Goal: Task Accomplishment & Management: Manage account settings

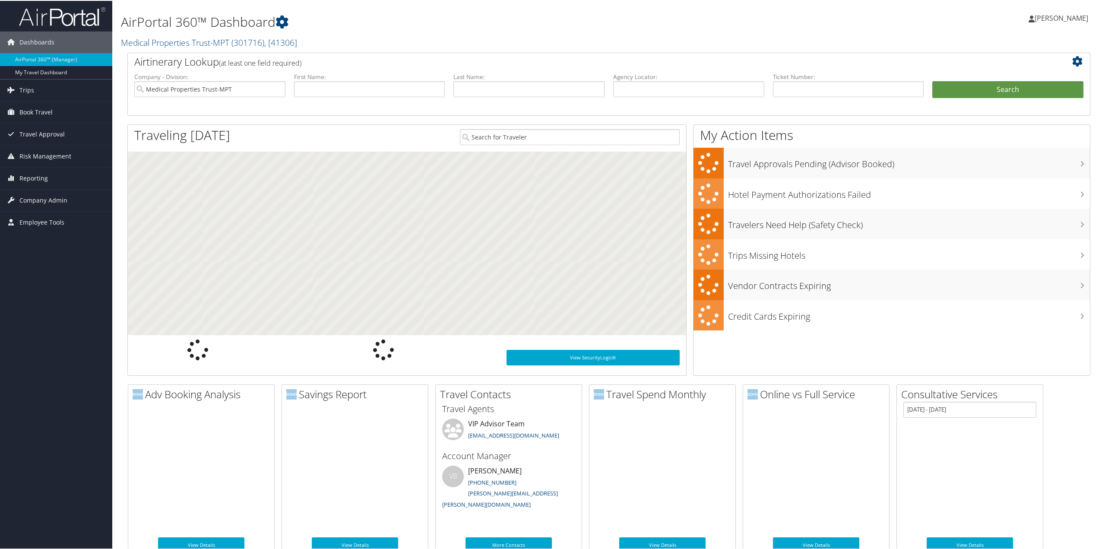
click at [41, 198] on span "Company Admin" at bounding box center [43, 200] width 48 height 22
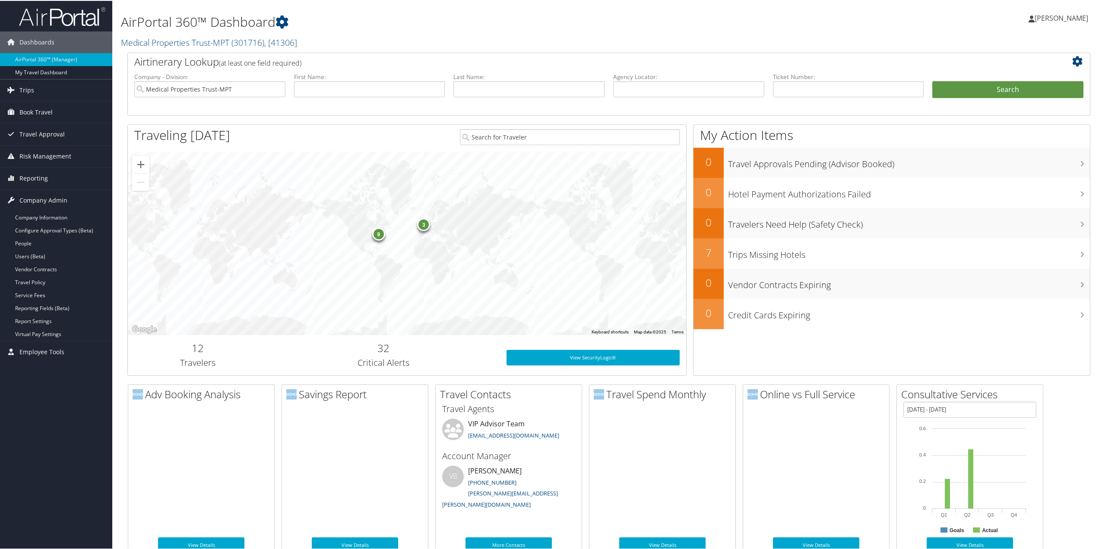
click at [31, 244] on link "People" at bounding box center [56, 242] width 112 height 13
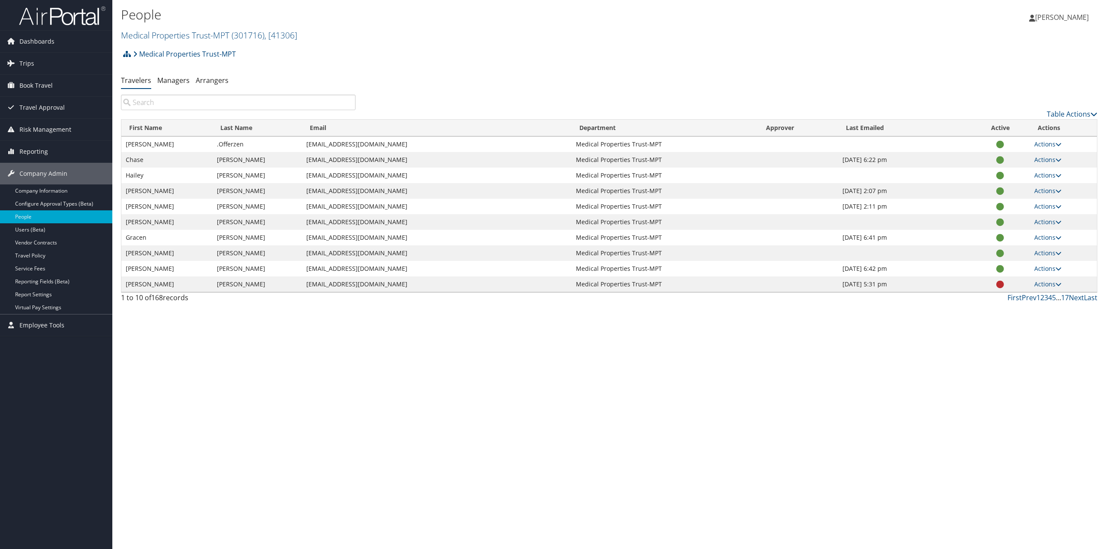
click at [155, 100] on input "search" at bounding box center [238, 103] width 235 height 16
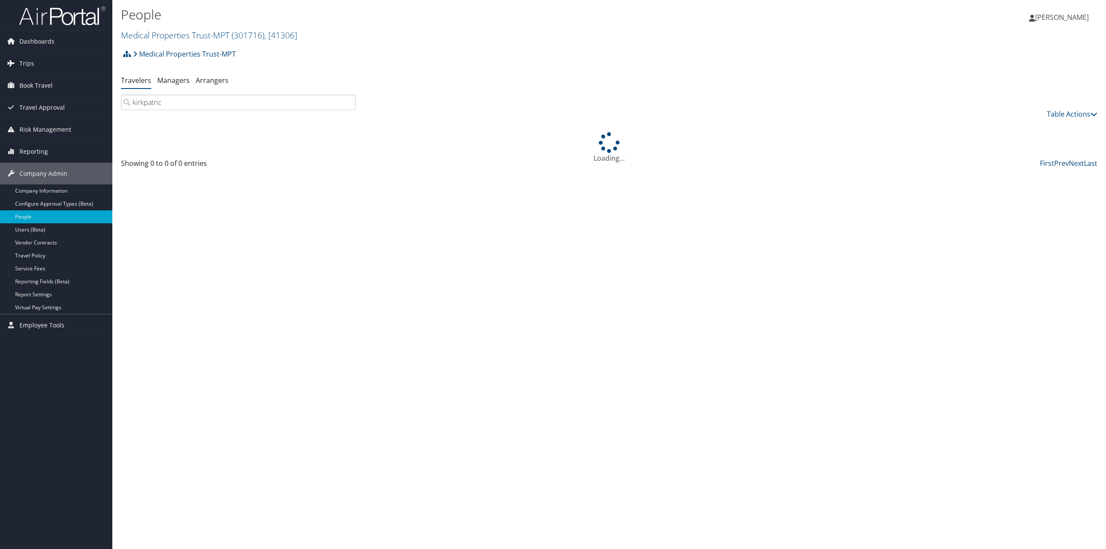
type input "kirkpatrick"
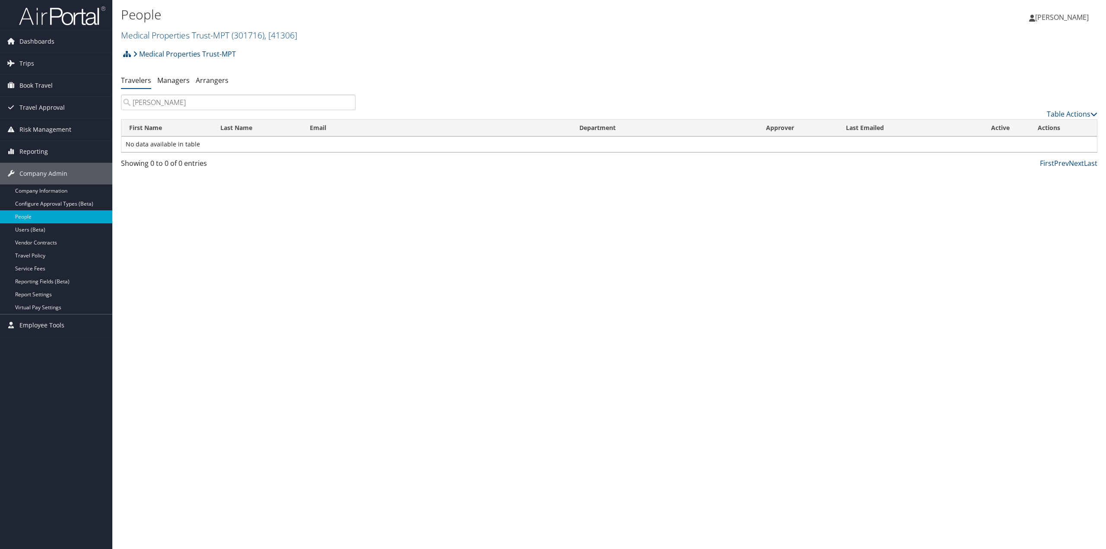
drag, startPoint x: 172, startPoint y: 103, endPoint x: 76, endPoint y: 97, distance: 96.1
click at [76, 97] on div "Dashboards AirPortal 360™ (Manager) My Travel Dashboard Trips Airtinerary® Look…" at bounding box center [553, 274] width 1106 height 549
type input "[PERSON_NAME]"
click at [1047, 143] on link "Actions" at bounding box center [1047, 144] width 27 height 8
click at [1018, 173] on link "View Profile" at bounding box center [1019, 171] width 79 height 15
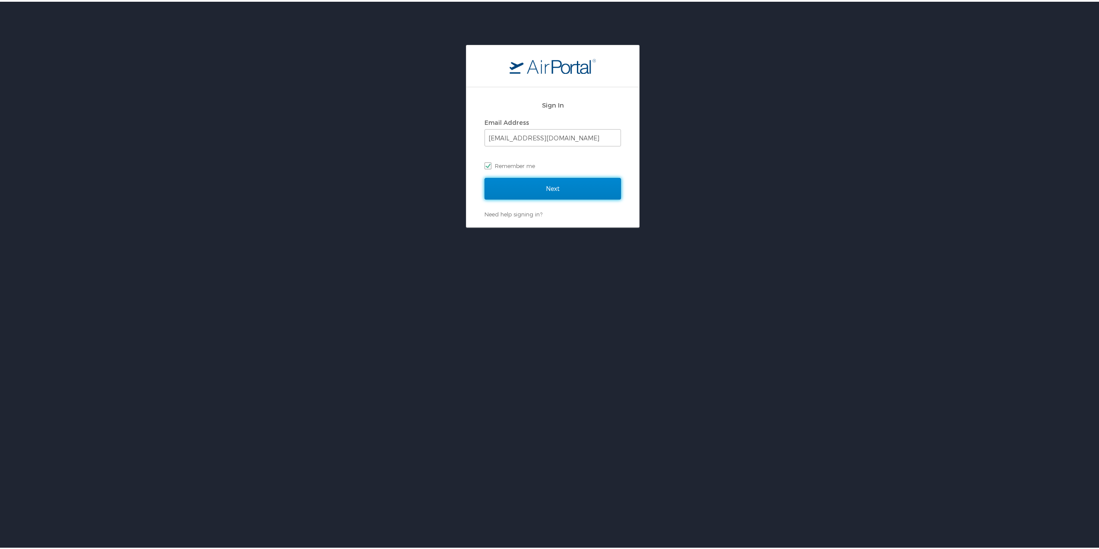
click at [543, 187] on input "Next" at bounding box center [553, 187] width 136 height 22
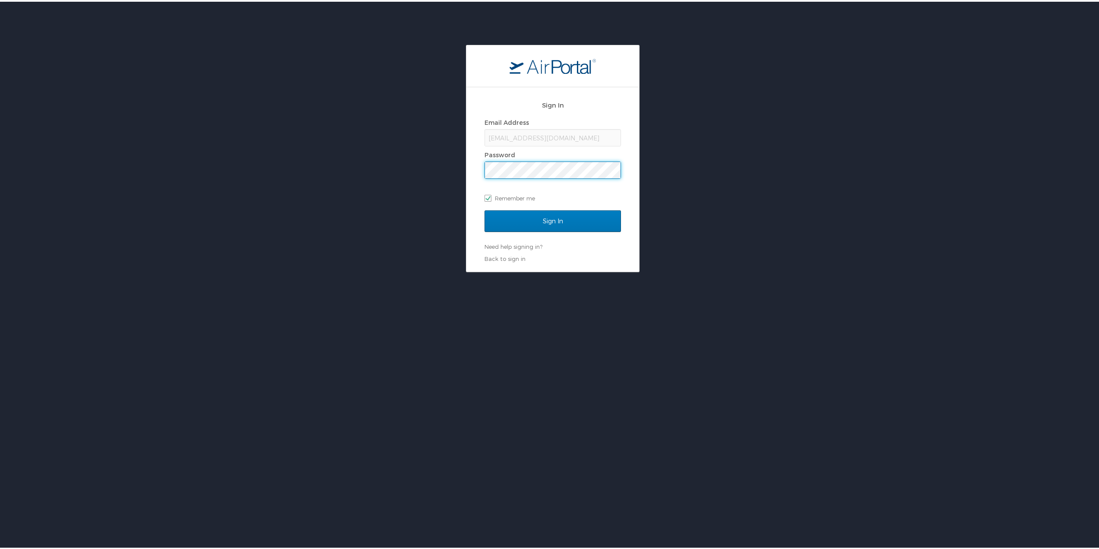
click at [485, 209] on input "Sign In" at bounding box center [553, 220] width 136 height 22
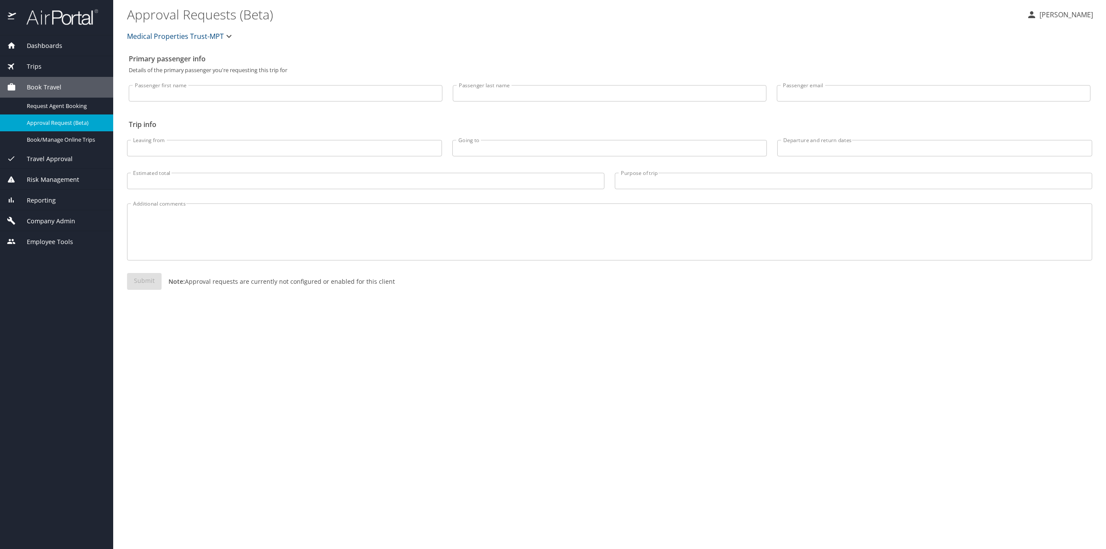
click at [65, 220] on span "Company Admin" at bounding box center [45, 221] width 59 height 10
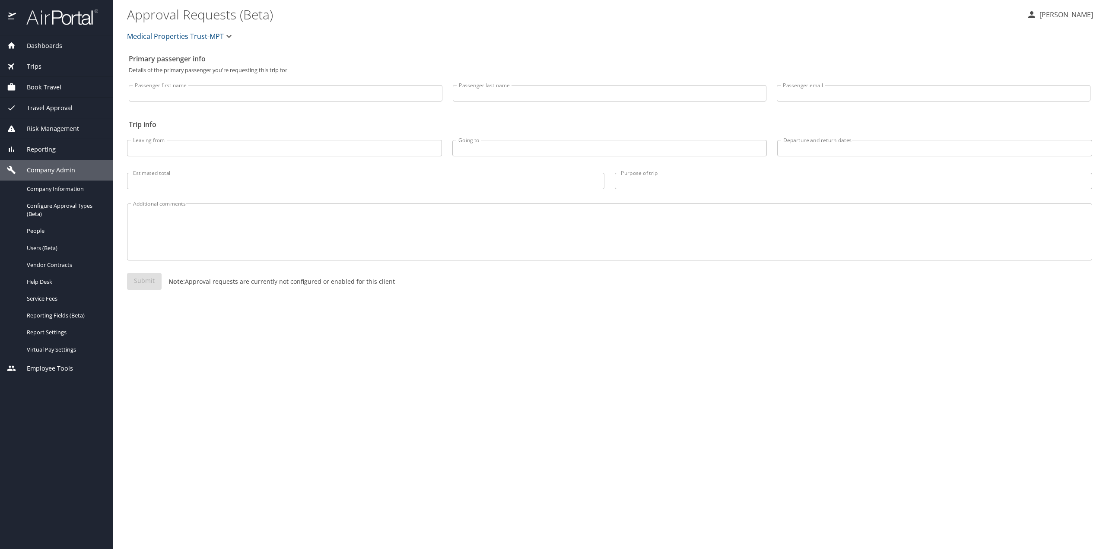
click at [39, 231] on span "People" at bounding box center [65, 231] width 76 height 8
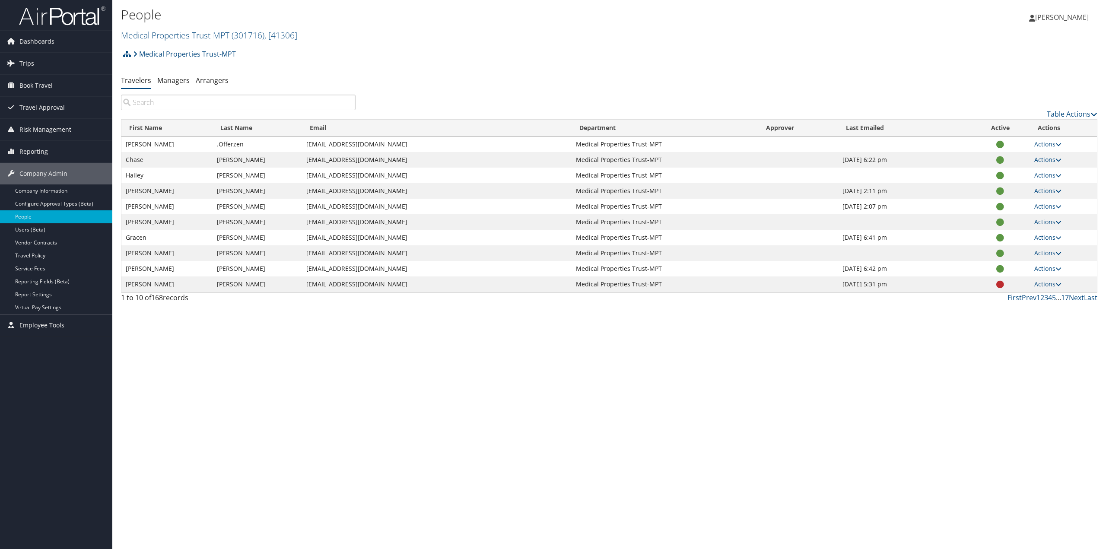
click at [247, 102] on input "search" at bounding box center [238, 103] width 235 height 16
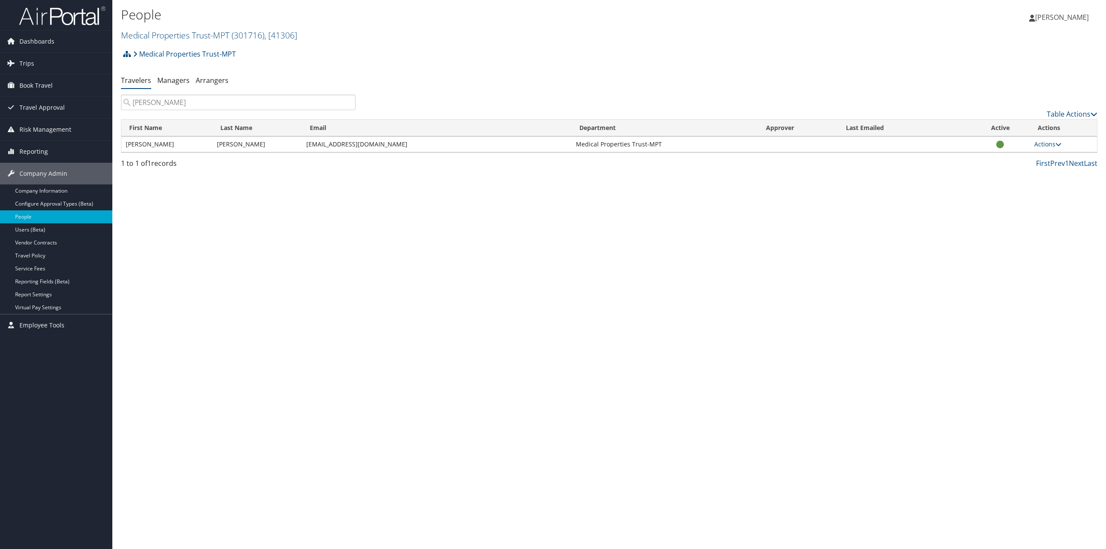
type input "hugh"
click at [1052, 145] on link "Actions" at bounding box center [1047, 144] width 27 height 8
click at [1021, 174] on link "View Profile" at bounding box center [1019, 171] width 79 height 15
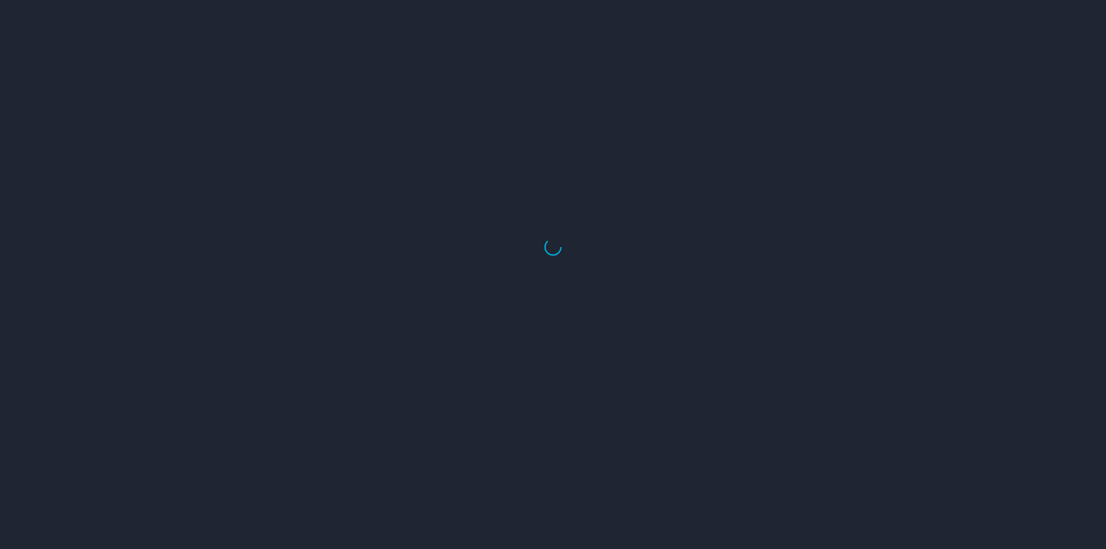
select select "US"
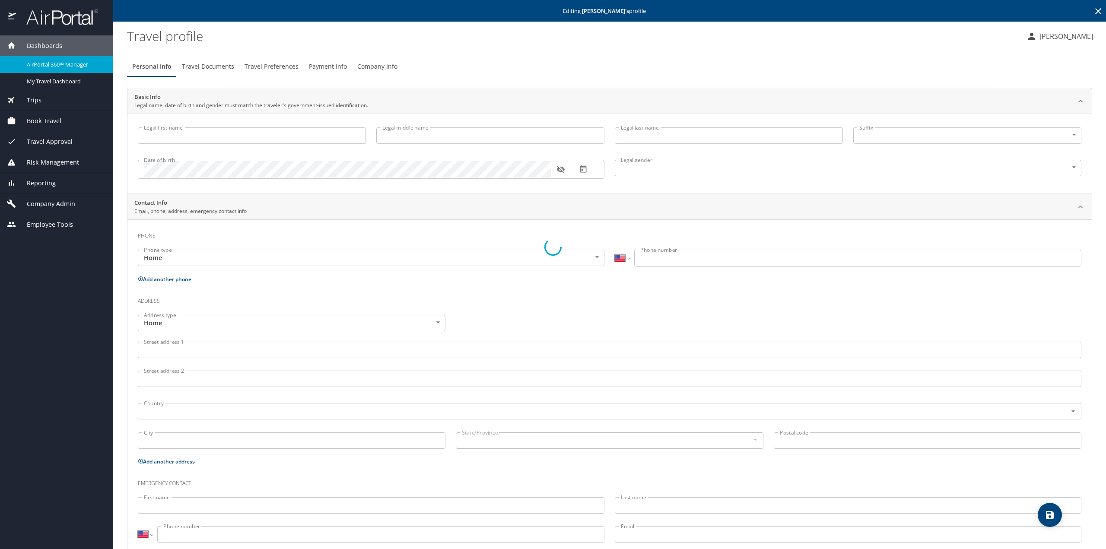
type input "[PERSON_NAME]"
type input "[DEMOGRAPHIC_DATA]"
select select "US"
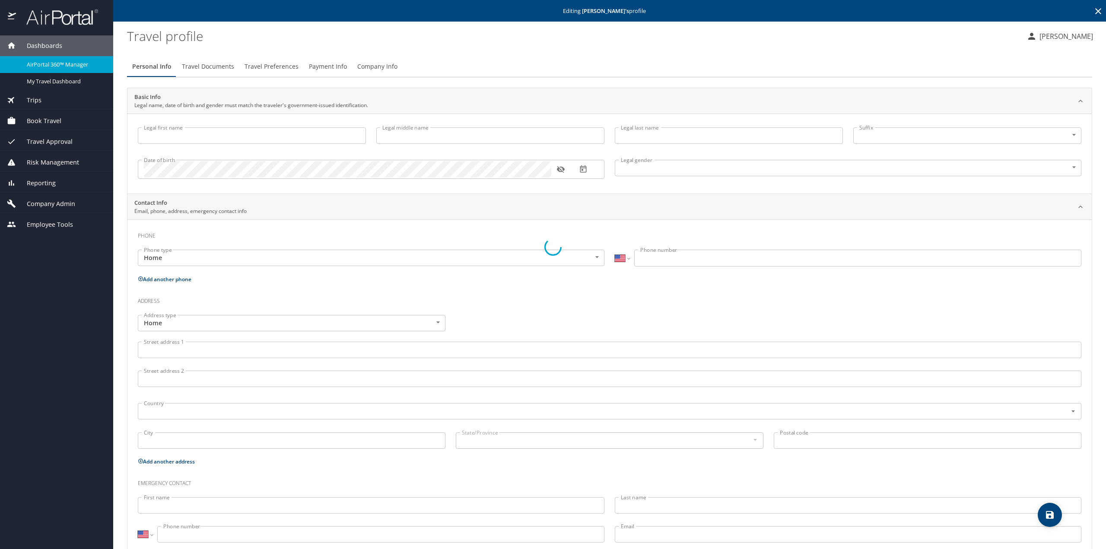
select select "US"
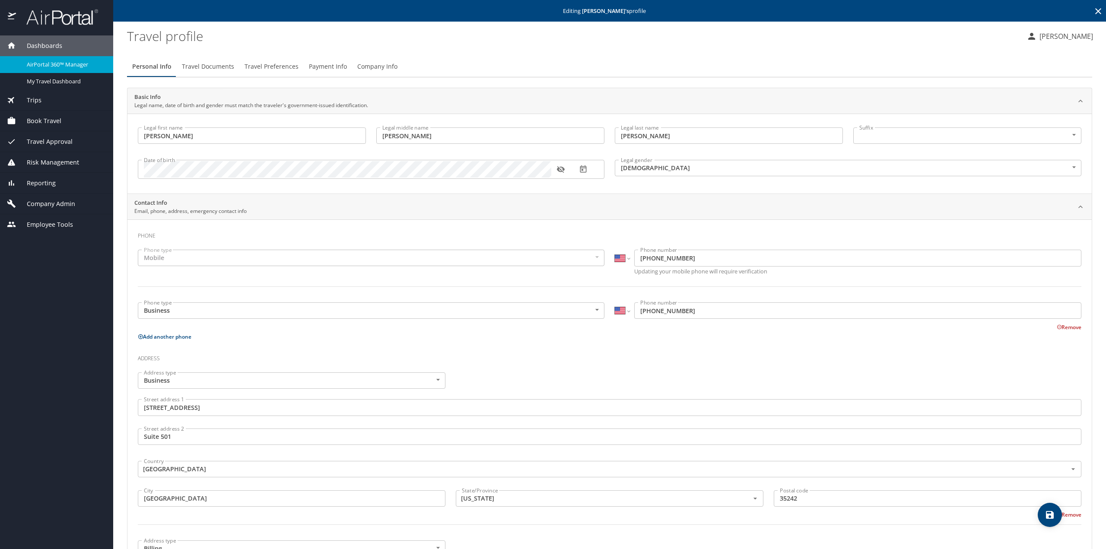
click at [289, 68] on span "Travel Preferences" at bounding box center [271, 66] width 54 height 11
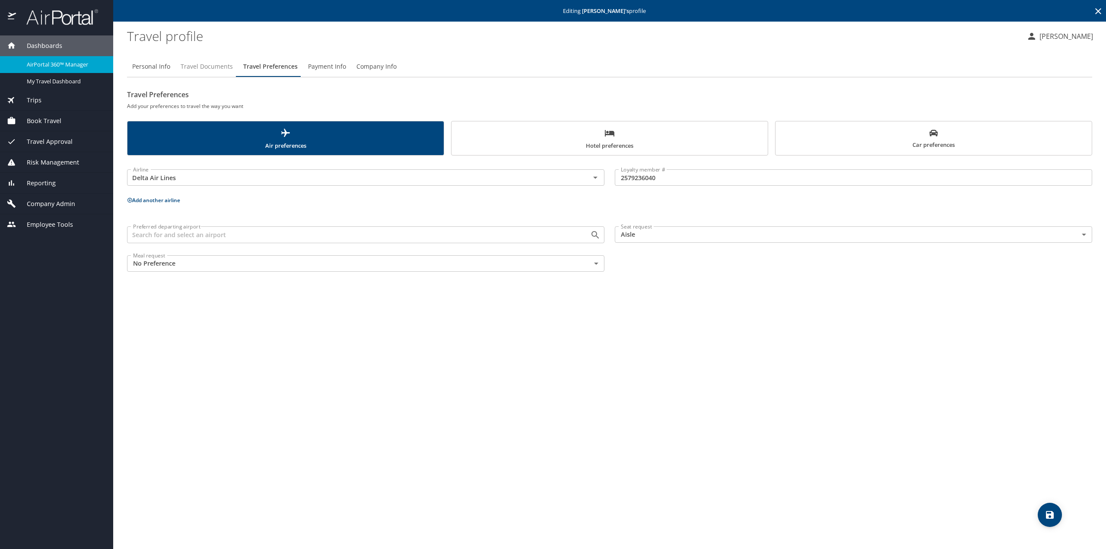
click at [216, 64] on span "Travel Documents" at bounding box center [207, 66] width 52 height 11
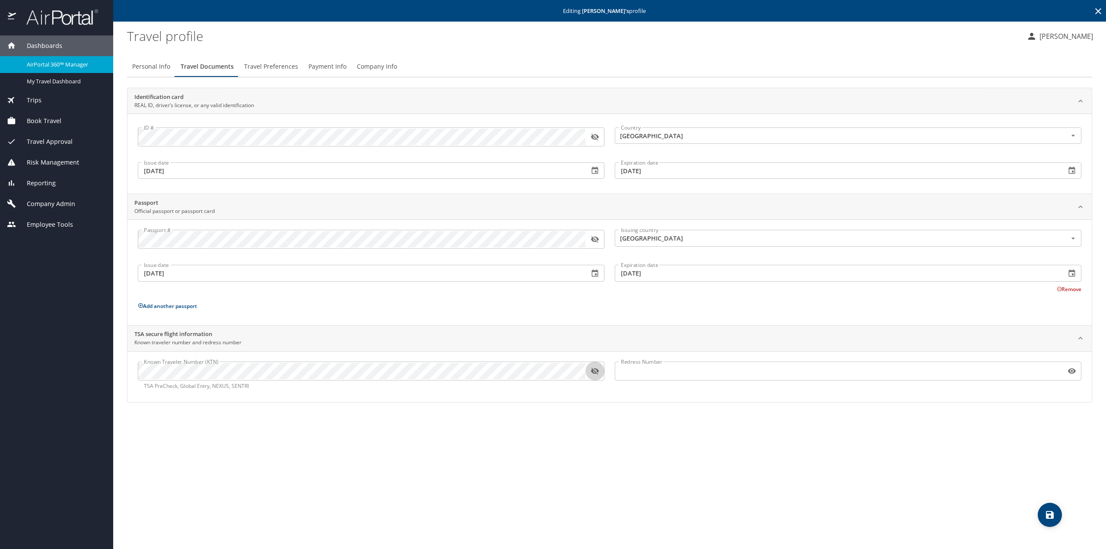
click at [593, 370] on icon "button" at bounding box center [595, 371] width 8 height 7
click at [154, 67] on span "Personal Info" at bounding box center [151, 66] width 38 height 11
select select "US"
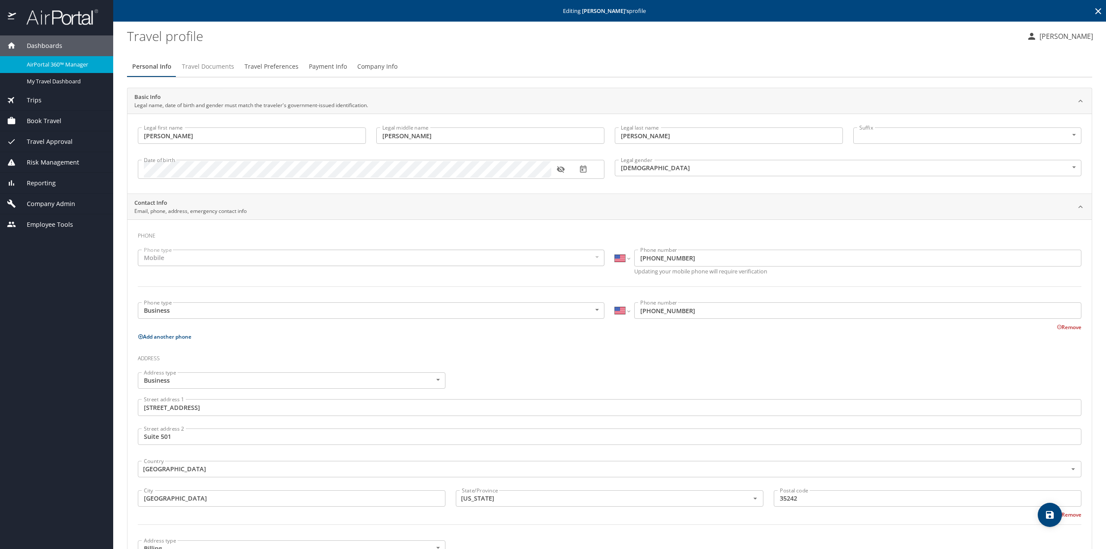
click at [218, 66] on span "Travel Documents" at bounding box center [208, 66] width 52 height 11
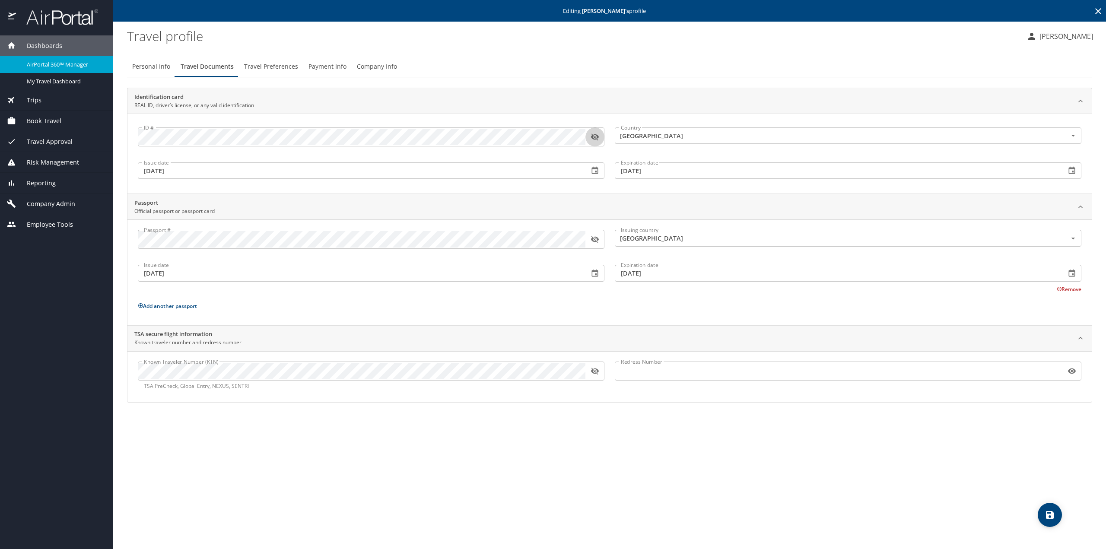
click at [601, 137] on button "button" at bounding box center [594, 136] width 19 height 19
click at [594, 371] on icon "button" at bounding box center [595, 371] width 8 height 7
click at [279, 65] on span "Travel Preferences" at bounding box center [271, 66] width 54 height 11
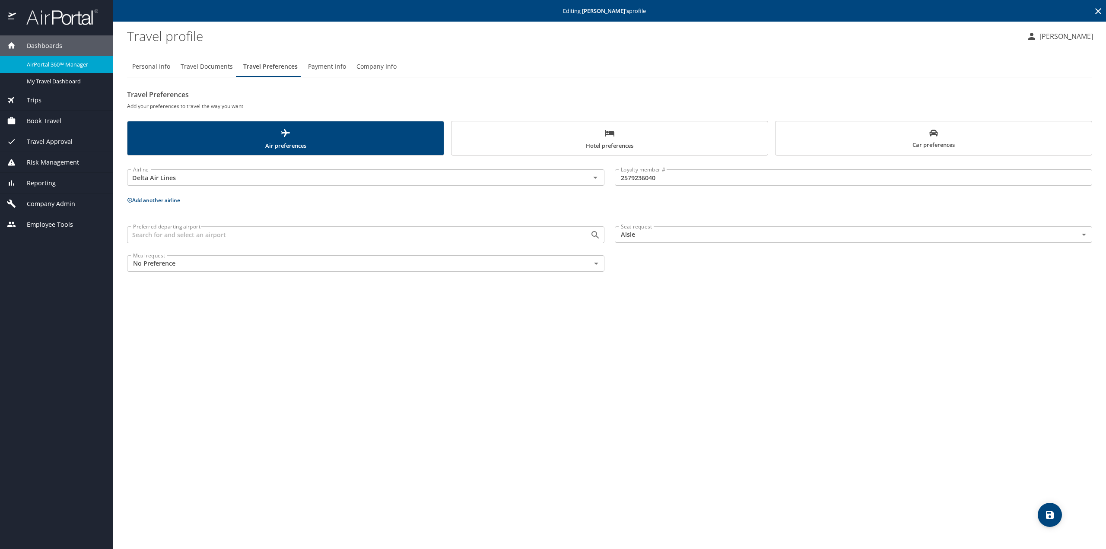
click at [321, 65] on span "Payment Info" at bounding box center [327, 66] width 38 height 11
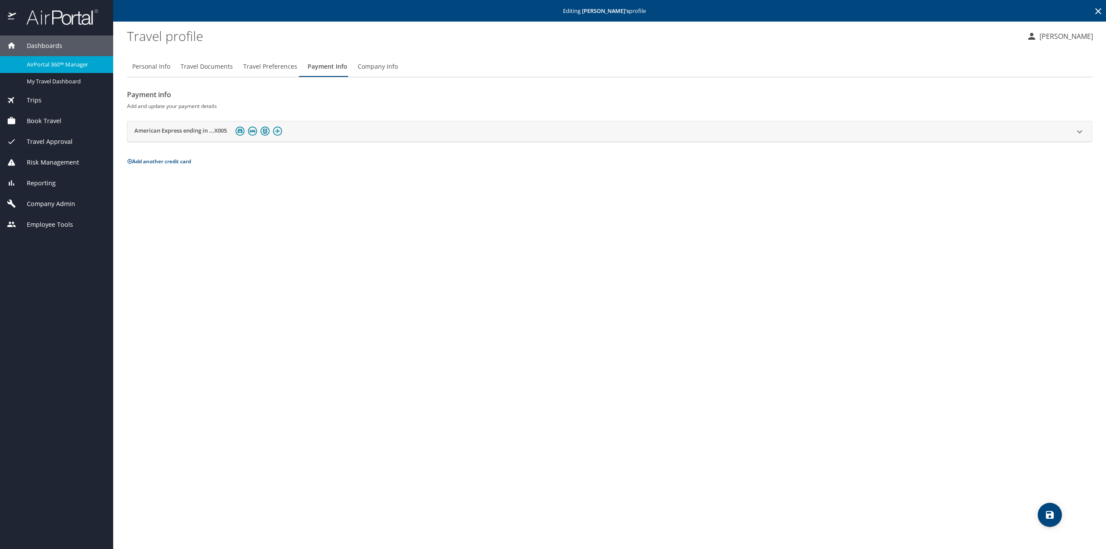
click at [160, 67] on span "Personal Info" at bounding box center [151, 66] width 38 height 11
select select "US"
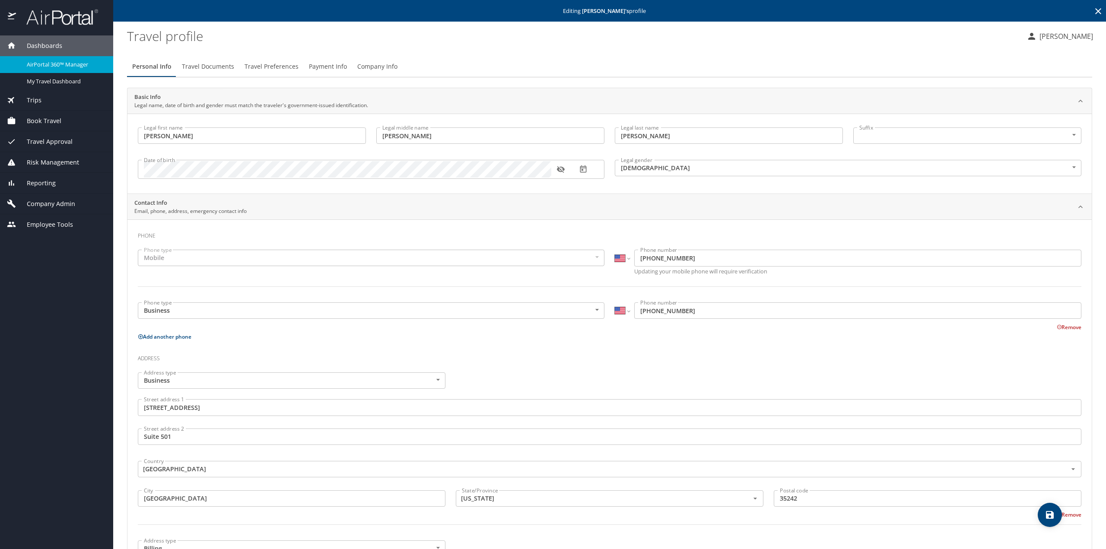
click at [286, 67] on span "Travel Preferences" at bounding box center [271, 66] width 54 height 11
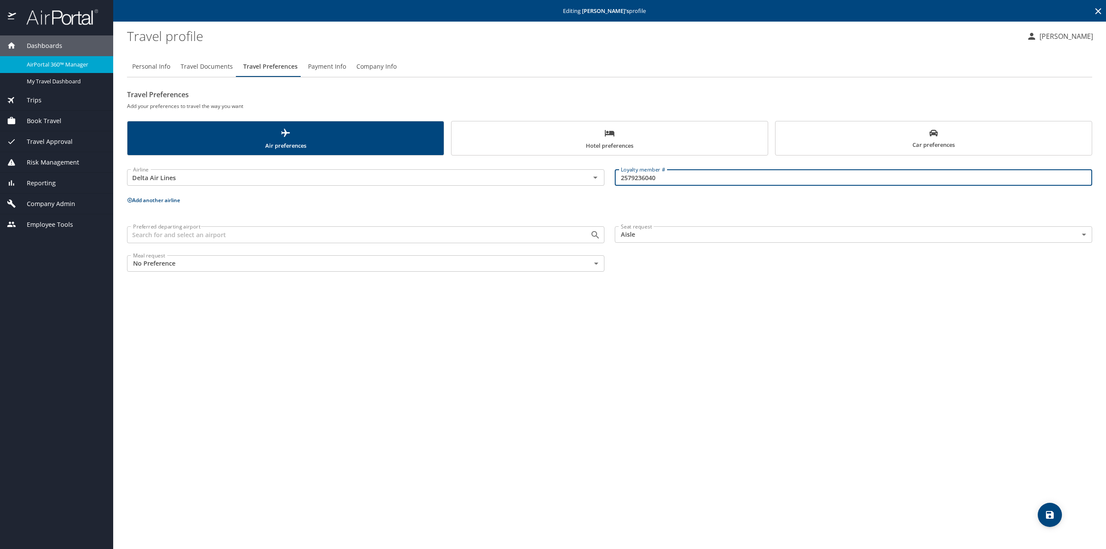
click at [633, 178] on input "2579236040" at bounding box center [853, 177] width 477 height 16
type input "2578236040"
click at [1048, 519] on icon "save" at bounding box center [1049, 515] width 10 height 10
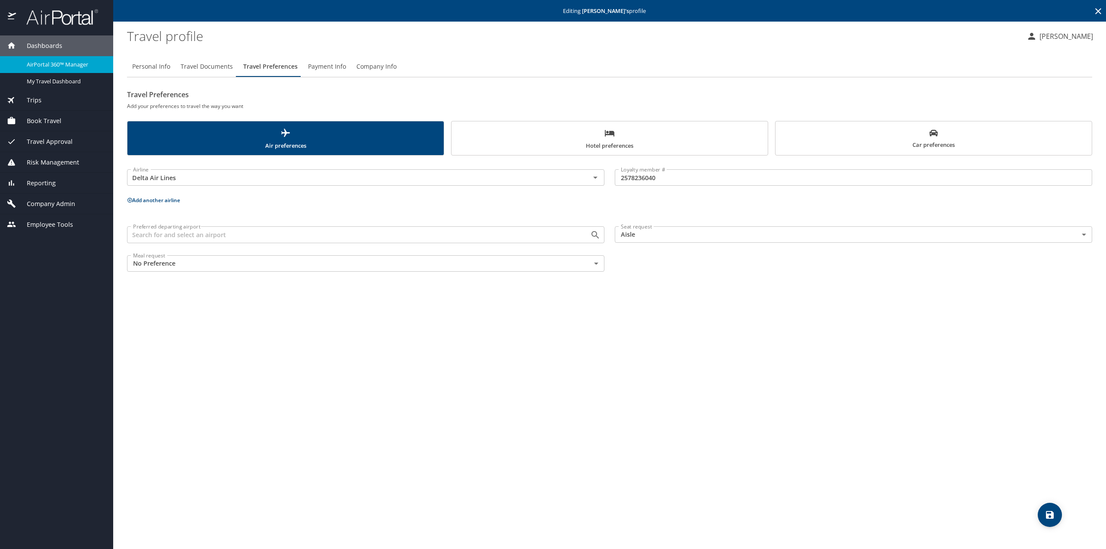
click at [318, 67] on span "Payment Info" at bounding box center [327, 66] width 38 height 11
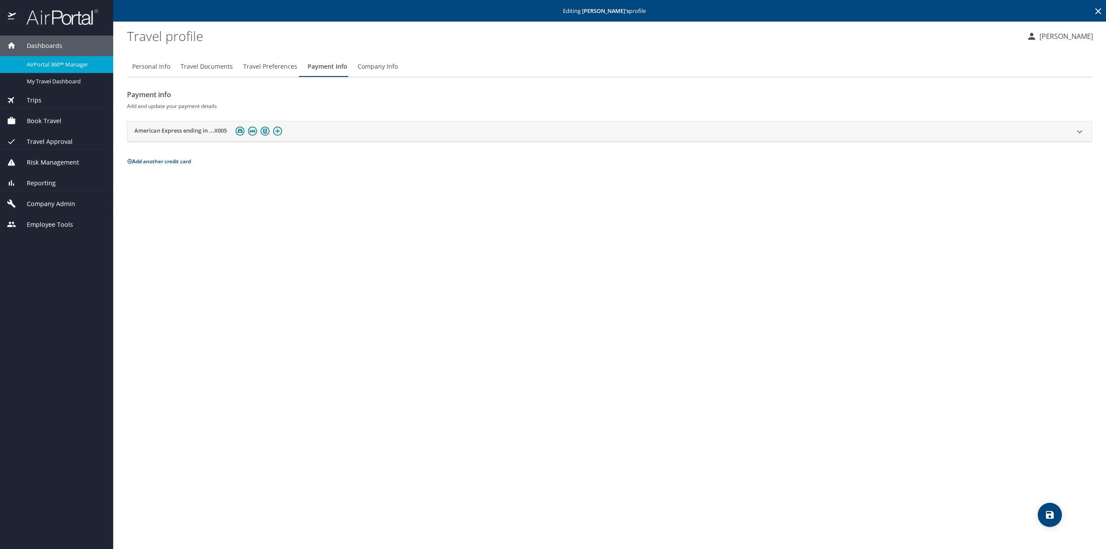
click at [143, 67] on span "Personal Info" at bounding box center [151, 66] width 38 height 11
select select "US"
